Goal: Task Accomplishment & Management: Manage account settings

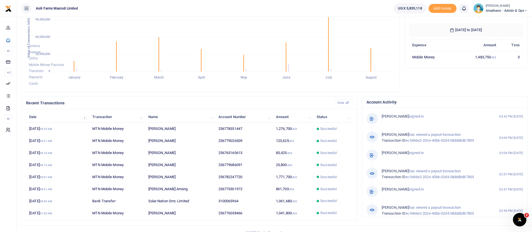
scroll to position [103, 0]
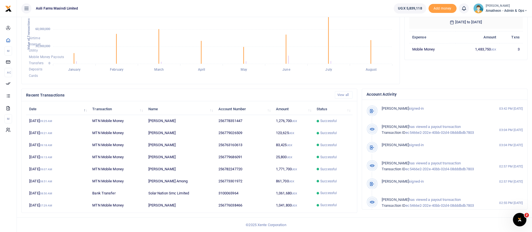
click at [494, 12] on span "Amatheon - Admin & Ops" at bounding box center [507, 10] width 42 height 5
click at [494, 19] on link "Switch accounts" at bounding box center [506, 21] width 44 height 8
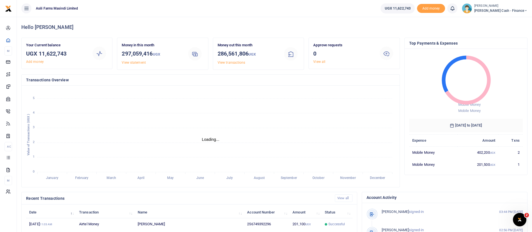
scroll to position [103, 0]
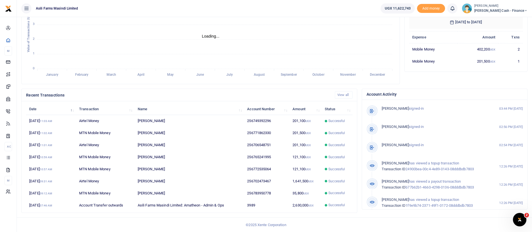
click at [502, 6] on small "[PERSON_NAME]" at bounding box center [500, 6] width 53 height 5
click at [498, 18] on link "Switch accounts" at bounding box center [487, 21] width 44 height 8
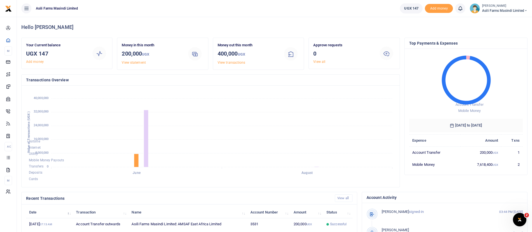
scroll to position [103, 0]
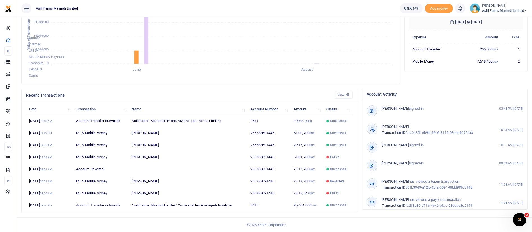
click at [484, 9] on span "Asili Farms Masindi Limited" at bounding box center [504, 10] width 45 height 5
click at [491, 21] on icon at bounding box center [491, 20] width 4 height 5
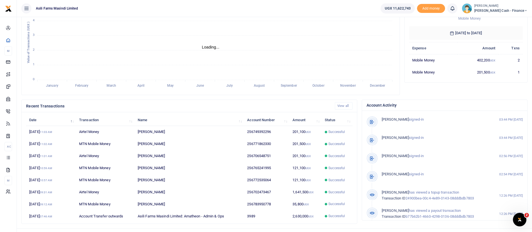
scroll to position [103, 0]
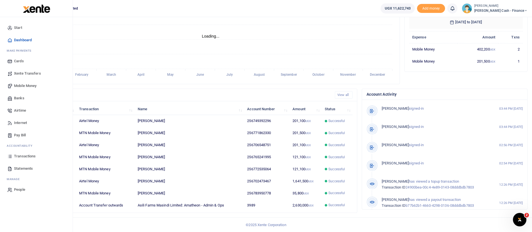
click at [26, 169] on span "Statements" at bounding box center [23, 169] width 19 height 6
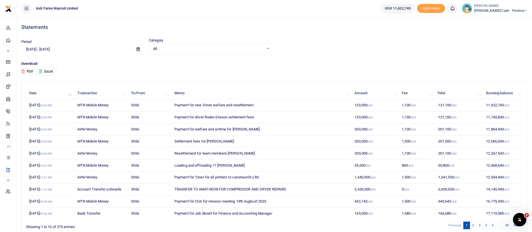
click at [511, 11] on span "[PERSON_NAME] Cash - Finance" at bounding box center [500, 10] width 53 height 5
click at [510, 18] on link "Switch accounts" at bounding box center [487, 21] width 44 height 8
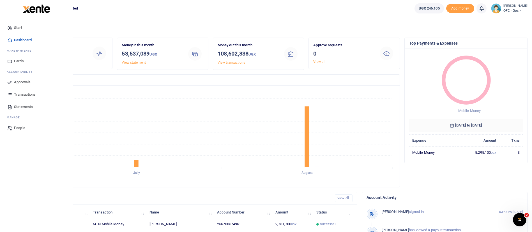
click at [28, 104] on span "Statements" at bounding box center [23, 107] width 19 height 6
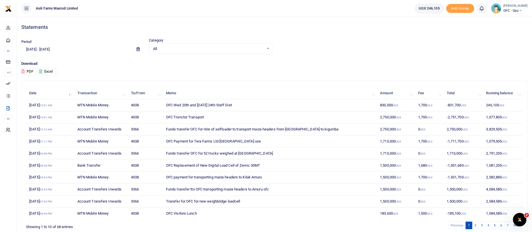
click at [138, 49] on icon at bounding box center [138, 49] width 3 height 4
click at [47, 119] on li "Custom Range" at bounding box center [41, 121] width 39 height 9
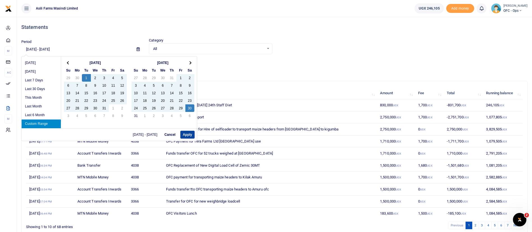
click at [188, 132] on button "Apply" at bounding box center [187, 135] width 14 height 8
type input "[DATE] - [DATE]"
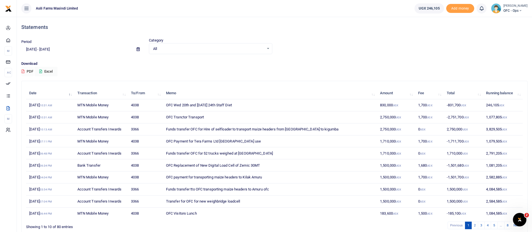
click at [29, 71] on button "PDF" at bounding box center [27, 72] width 12 height 10
click at [58, 72] on button "Excel" at bounding box center [46, 72] width 23 height 10
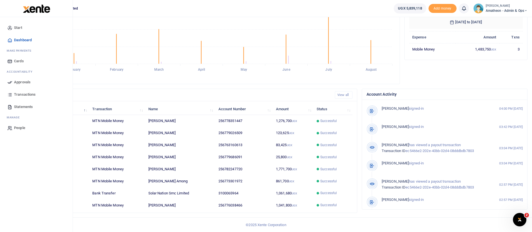
click at [10, 83] on icon at bounding box center [9, 82] width 5 height 5
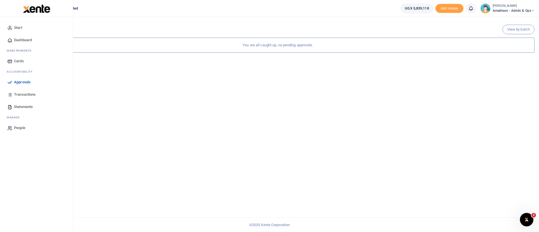
click at [31, 9] on img at bounding box center [36, 8] width 27 height 8
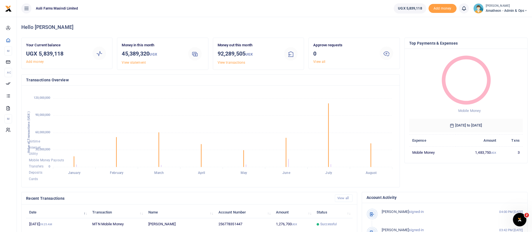
click at [496, 9] on span "Amatheon - Admin & Ops" at bounding box center [507, 10] width 42 height 5
click at [493, 23] on link "Switch accounts" at bounding box center [506, 21] width 44 height 8
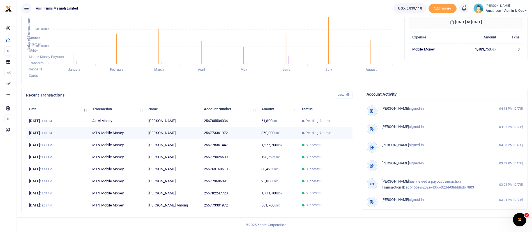
click at [241, 135] on td "256773361972" at bounding box center [230, 133] width 58 height 12
